Goal: Task Accomplishment & Management: Complete application form

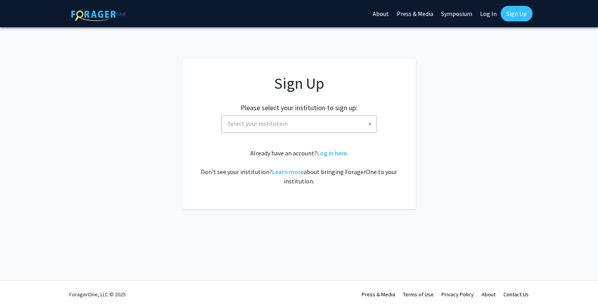
click at [352, 123] on span "Select your institution" at bounding box center [301, 124] width 152 height 16
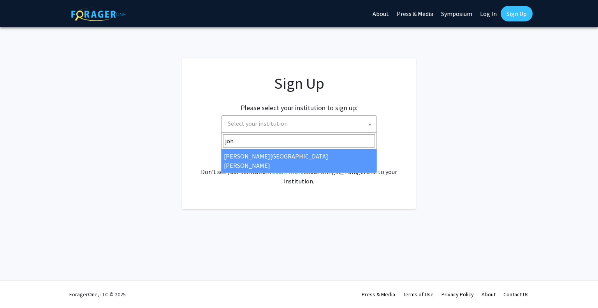
type input "joh"
select select "1"
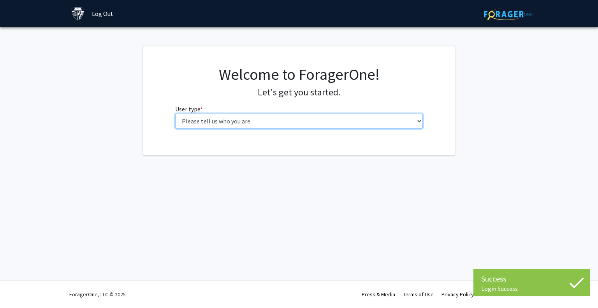
click at [304, 123] on select "Please tell us who you are Undergraduate Student Master's Student Doctoral Cand…" at bounding box center [299, 121] width 248 height 15
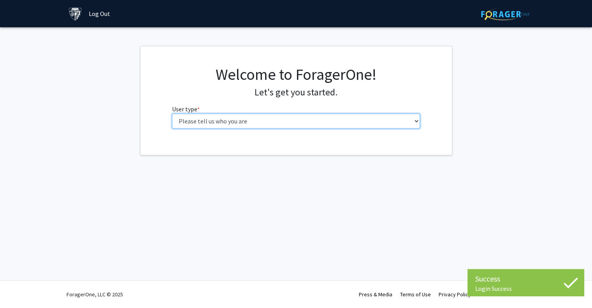
select select "1: undergrad"
click at [172, 114] on select "Please tell us who you are Undergraduate Student Master's Student Doctoral Cand…" at bounding box center [296, 121] width 248 height 15
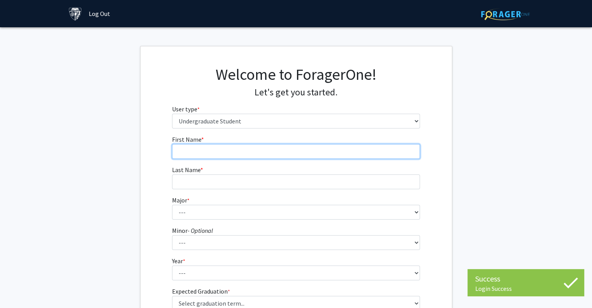
click at [271, 148] on input "First Name * required" at bounding box center [296, 151] width 248 height 15
type input "a"
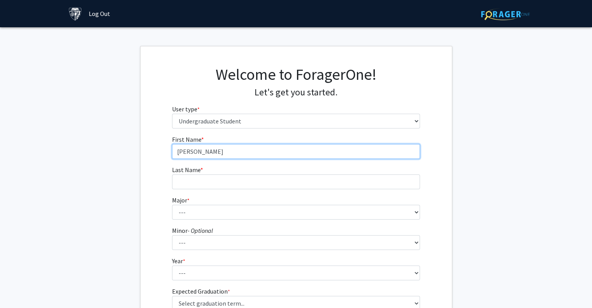
type input "[PERSON_NAME]"
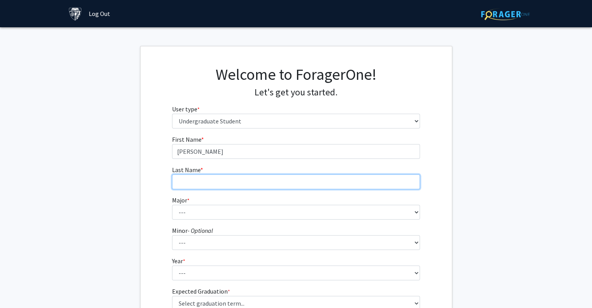
click at [253, 181] on input "Last Name * required" at bounding box center [296, 181] width 248 height 15
type input "[PERSON_NAME]"
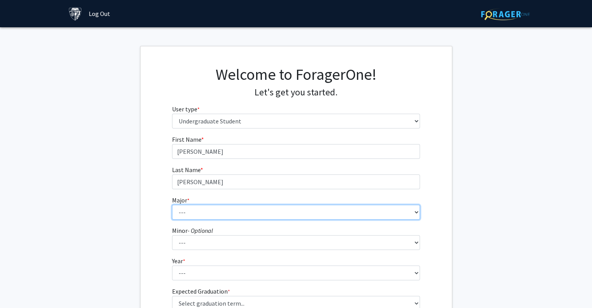
click at [235, 207] on select "--- Africana Studies Anthropology Applied Mathematics & Statistics Archaeology …" at bounding box center [296, 212] width 248 height 15
select select "9: 24"
click at [172, 205] on select "--- Africana Studies Anthropology Applied Mathematics & Statistics Archaeology …" at bounding box center [296, 212] width 248 height 15
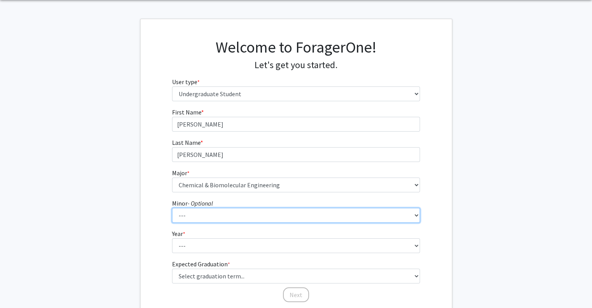
click at [218, 216] on select "--- Accounting and Financial Management Africana Studies Anthropology Applied M…" at bounding box center [296, 215] width 248 height 15
select select "11: 23"
click at [172, 208] on select "--- Accounting and Financial Management Africana Studies Anthropology Applied M…" at bounding box center [296, 215] width 248 height 15
click at [221, 212] on select "--- Accounting and Financial Management Africana Studies Anthropology Applied M…" at bounding box center [296, 215] width 248 height 15
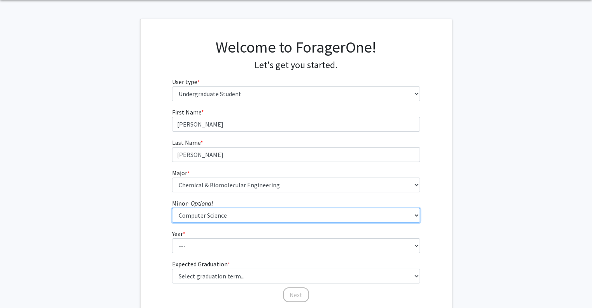
scroll to position [88, 0]
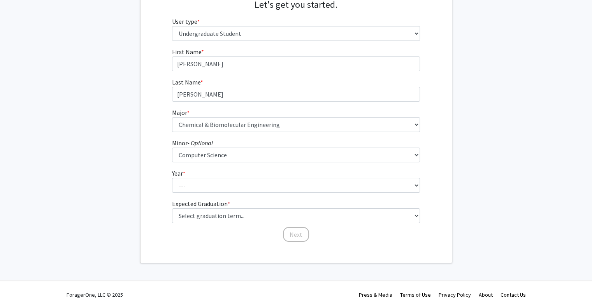
click at [213, 196] on form "First Name * required [PERSON_NAME] Last Name * required [PERSON_NAME] Major * …" at bounding box center [296, 141] width 248 height 188
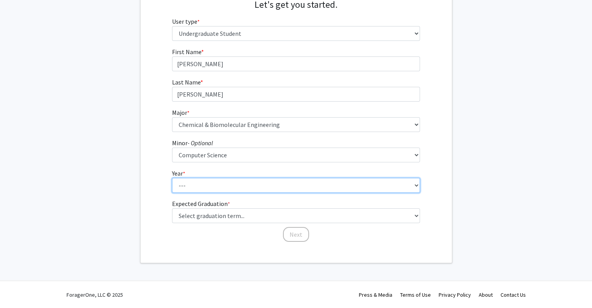
click at [203, 186] on select "--- First-year Sophomore Junior Senior Postbaccalaureate Certificate" at bounding box center [296, 185] width 248 height 15
select select "1: first-year"
click at [172, 178] on select "--- First-year Sophomore Junior Senior Postbaccalaureate Certificate" at bounding box center [296, 185] width 248 height 15
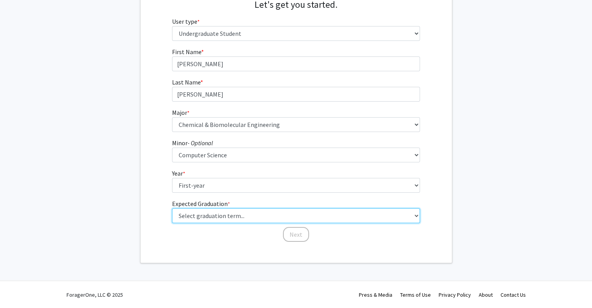
click at [212, 218] on select "Select graduation term... Spring 2025 Summer 2025 Fall 2025 Winter 2025 Spring …" at bounding box center [296, 215] width 248 height 15
select select "17: spring_2029"
click at [172, 208] on select "Select graduation term... Spring 2025 Summer 2025 Fall 2025 Winter 2025 Spring …" at bounding box center [296, 215] width 248 height 15
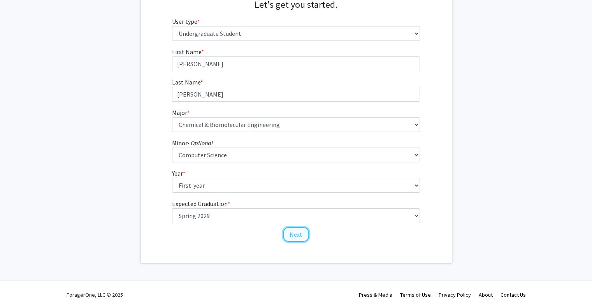
click at [290, 235] on button "Next" at bounding box center [296, 234] width 26 height 15
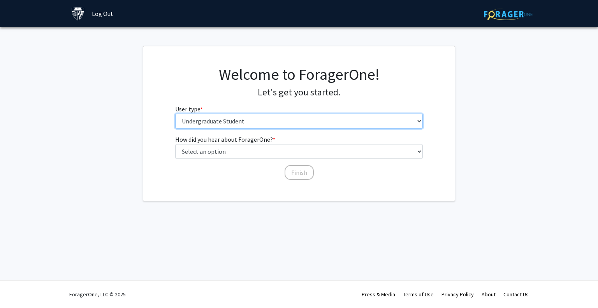
click at [243, 126] on select "Please tell us who you are Undergraduate Student Master's Student Doctoral Cand…" at bounding box center [299, 121] width 248 height 15
click at [175, 114] on select "Please tell us who you are Undergraduate Student Master's Student Doctoral Cand…" at bounding box center [299, 121] width 248 height 15
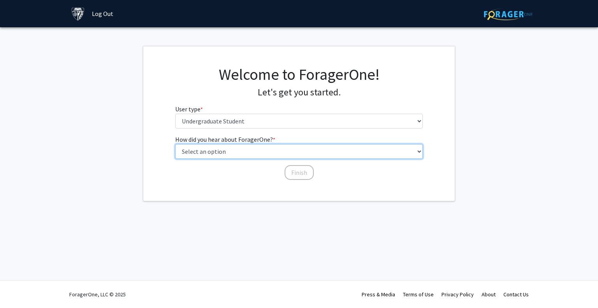
click at [249, 151] on select "Select an option Peer/student recommendation Faculty/staff recommendation Unive…" at bounding box center [299, 151] width 248 height 15
select select "3: university_website"
click at [175, 144] on select "Select an option Peer/student recommendation Faculty/staff recommendation Unive…" at bounding box center [299, 151] width 248 height 15
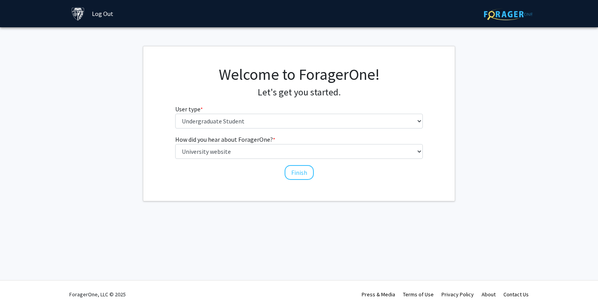
click at [297, 165] on div "Finish" at bounding box center [299, 169] width 248 height 8
click at [295, 175] on button "Finish" at bounding box center [299, 172] width 29 height 15
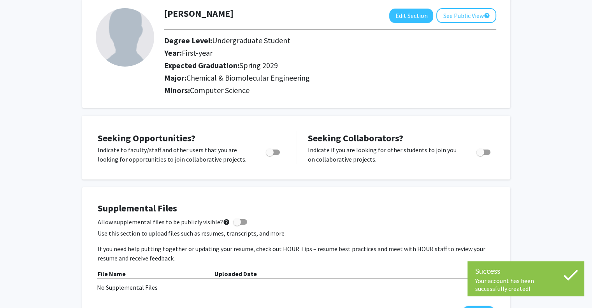
scroll to position [59, 0]
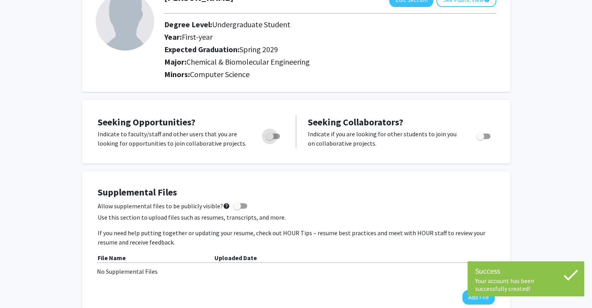
click at [276, 138] on span "Toggle" at bounding box center [273, 136] width 14 height 5
click at [270, 139] on input "Are you actively seeking opportunities?" at bounding box center [269, 139] width 0 height 0
click at [276, 138] on span "Toggle" at bounding box center [276, 136] width 8 height 8
click at [270, 139] on input "Are you actively seeking opportunities?" at bounding box center [269, 139] width 0 height 0
checkbox input "false"
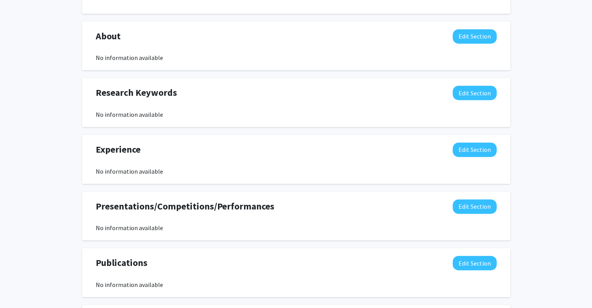
scroll to position [448, 0]
